Goal: Navigation & Orientation: Find specific page/section

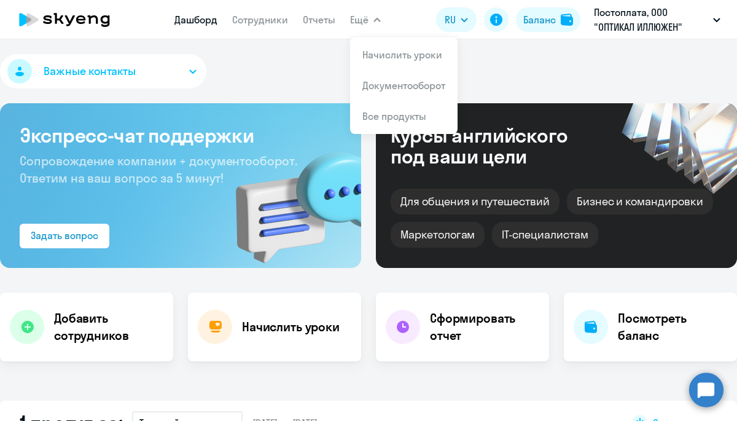
select select "30"
click at [324, 21] on link "Отчеты" at bounding box center [319, 20] width 33 height 12
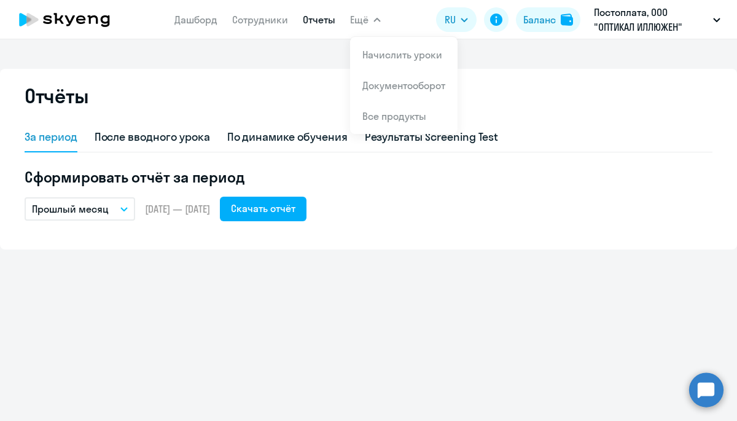
click at [355, 14] on span "Ещё" at bounding box center [359, 19] width 18 height 15
click at [358, 19] on span "Ещё" at bounding box center [359, 19] width 18 height 15
click at [271, 18] on link "Сотрудники" at bounding box center [260, 20] width 56 height 12
select select "30"
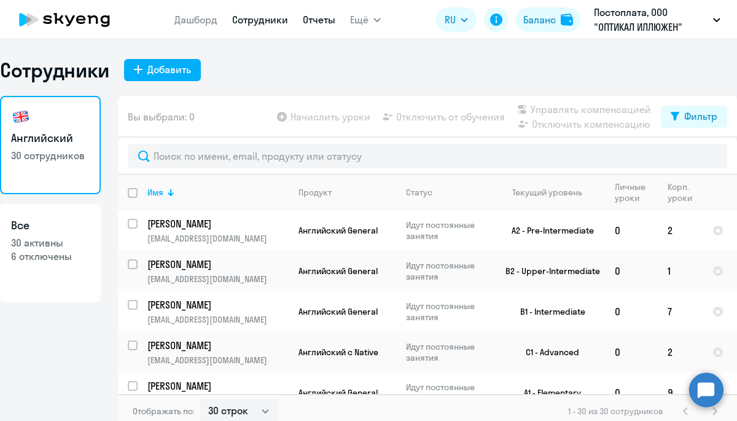
click at [320, 19] on link "Отчеты" at bounding box center [319, 20] width 33 height 12
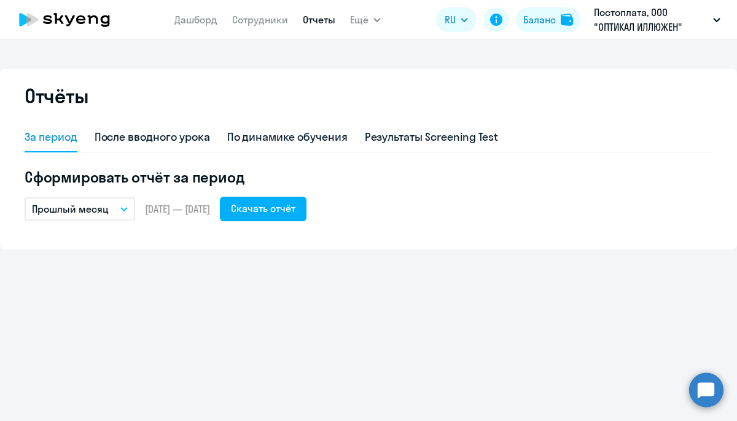
click at [105, 208] on p "Прошлый месяц" at bounding box center [70, 208] width 77 height 15
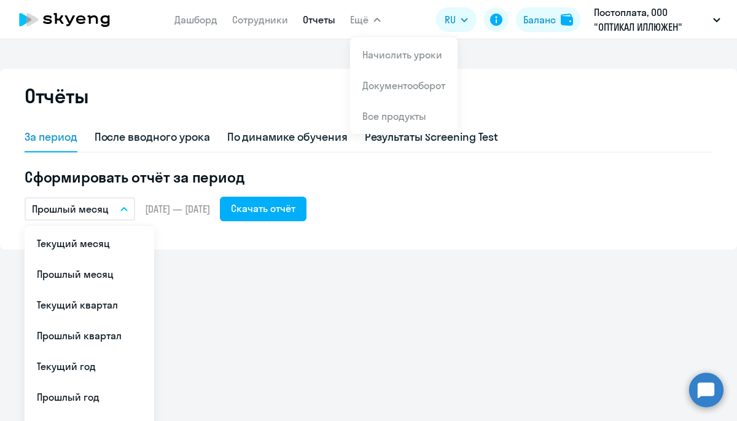
click at [362, 18] on span "Ещё" at bounding box center [359, 19] width 18 height 15
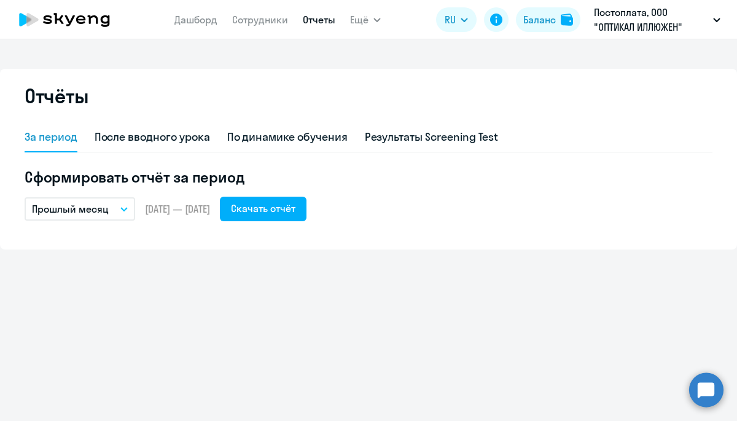
click at [362, 22] on span "Ещё" at bounding box center [359, 19] width 18 height 15
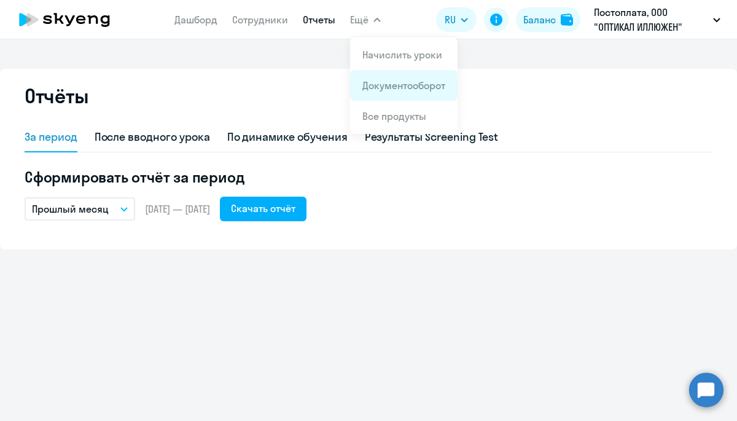
click at [392, 83] on link "Документооборот" at bounding box center [403, 85] width 83 height 12
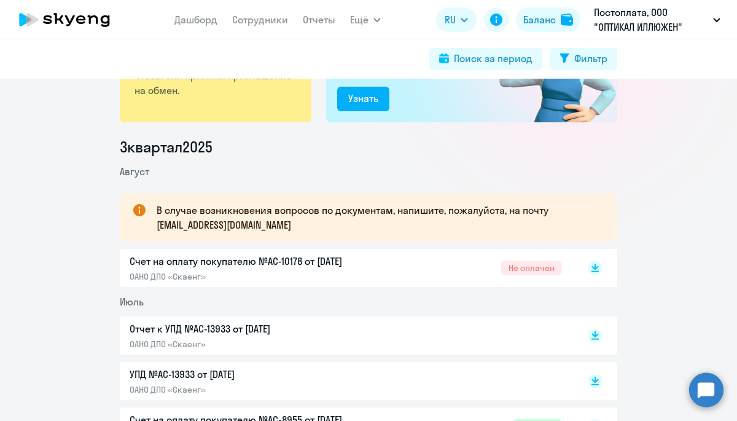
scroll to position [108, 0]
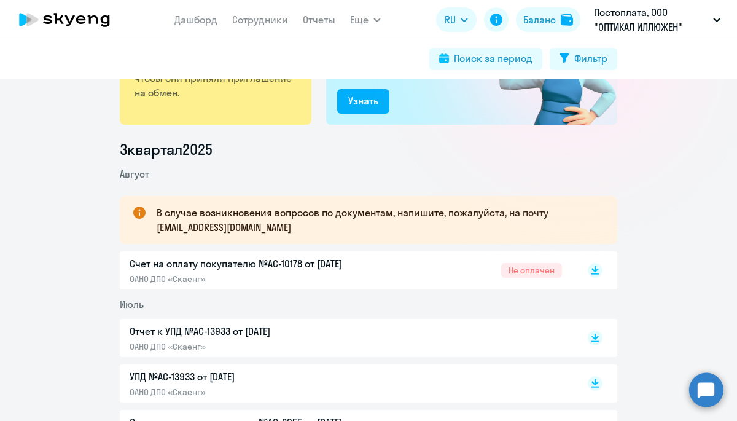
click at [213, 223] on p "В случае возникновения вопросов по документам, напишите, пожалуйста, на почту […" at bounding box center [376, 219] width 438 height 29
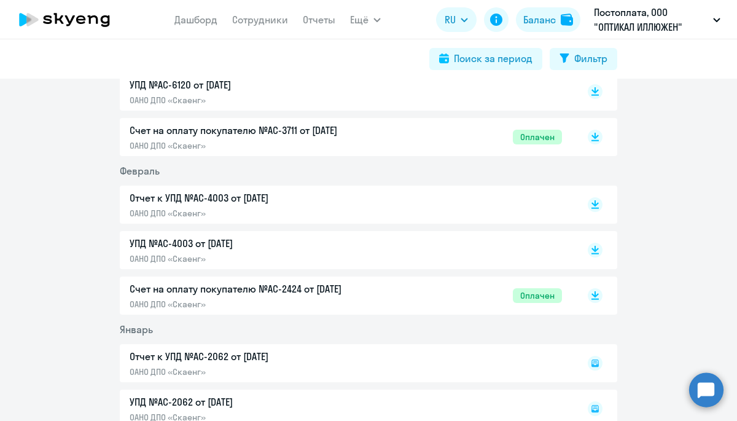
scroll to position [1170, 0]
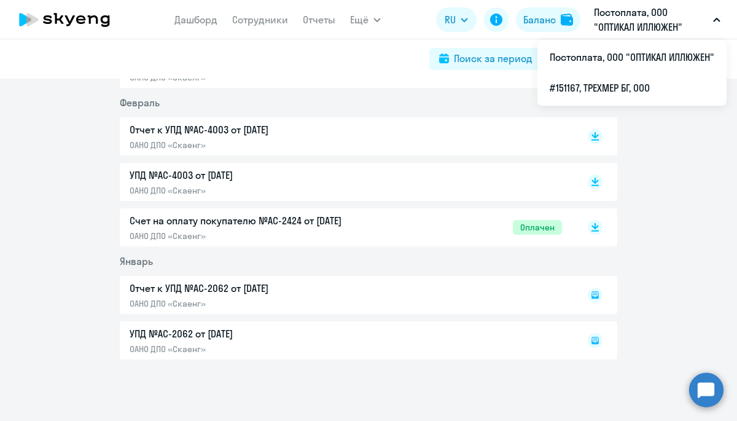
click at [648, 16] on p "Постоплата, ООО "ОПТИКАЛ ИЛЛЮЖЕН"" at bounding box center [651, 19] width 114 height 29
